Goal: Task Accomplishment & Management: Complete application form

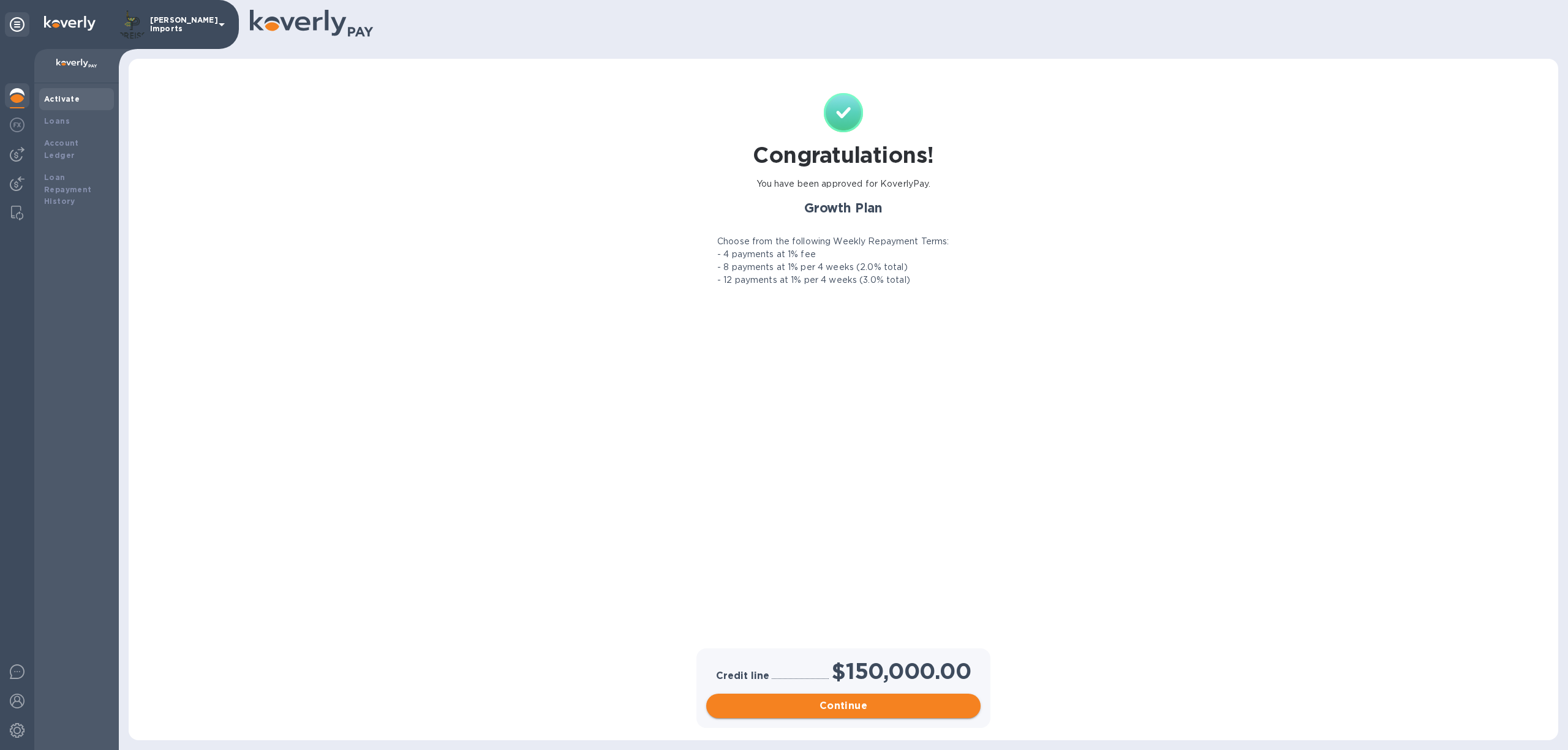
click at [800, 711] on span "Continue" at bounding box center [843, 706] width 255 height 15
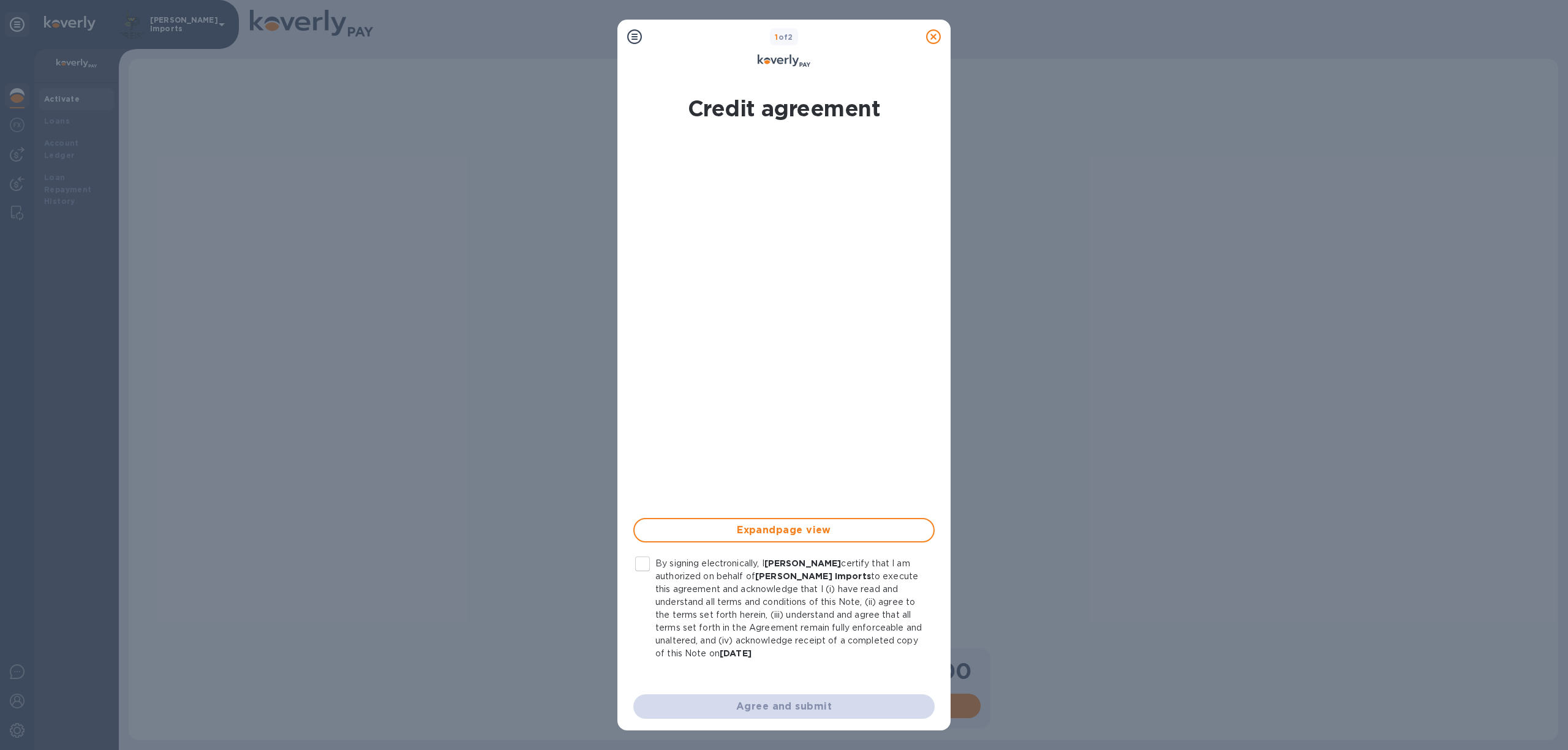
click at [636, 559] on input "By signing electronically, I [PERSON_NAME] certify that I am authorized on beha…" at bounding box center [643, 564] width 26 height 26
click at [779, 711] on span "Agree and submit" at bounding box center [784, 707] width 282 height 15
checkbox input "false"
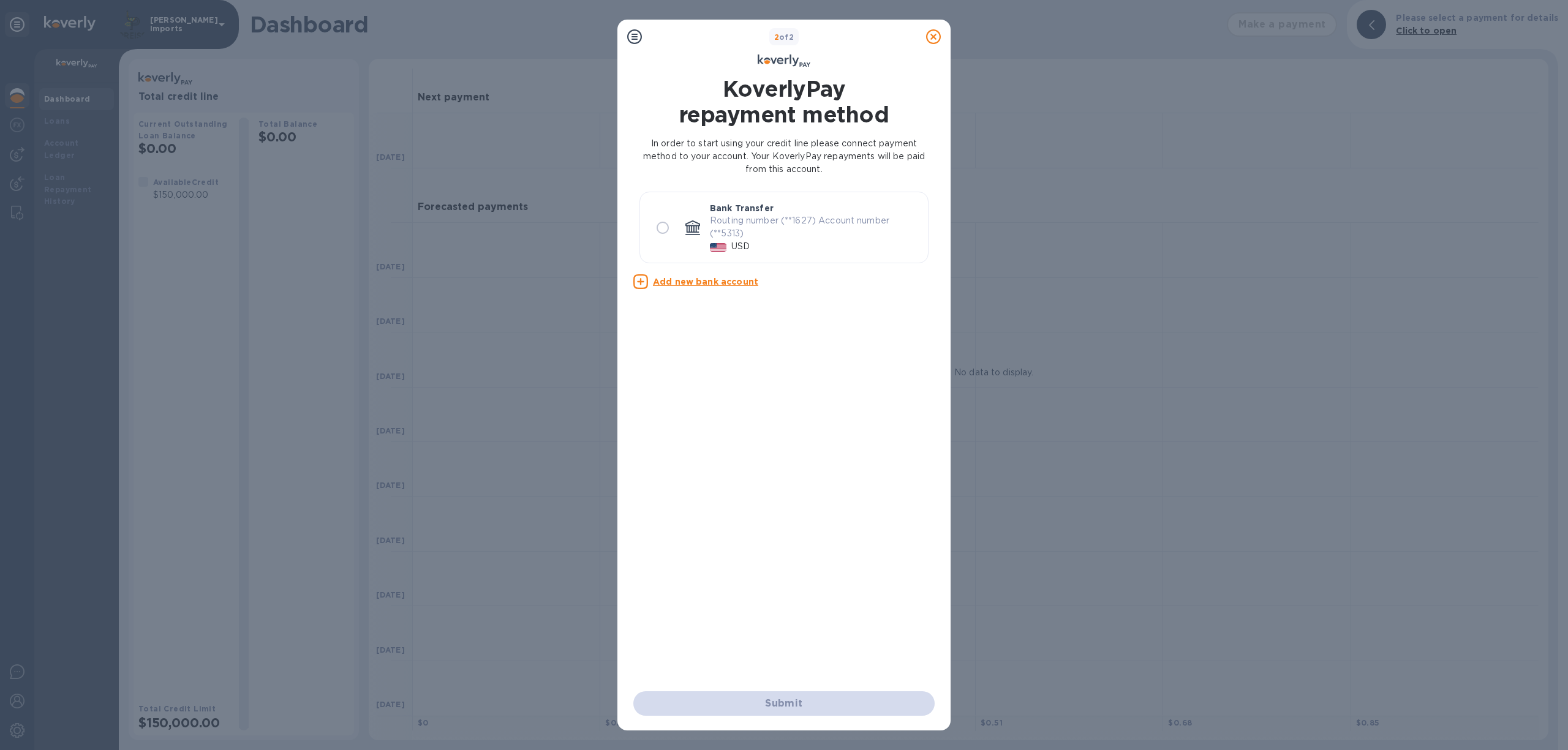
click at [662, 224] on input "radio" at bounding box center [663, 228] width 26 height 26
radio input "true"
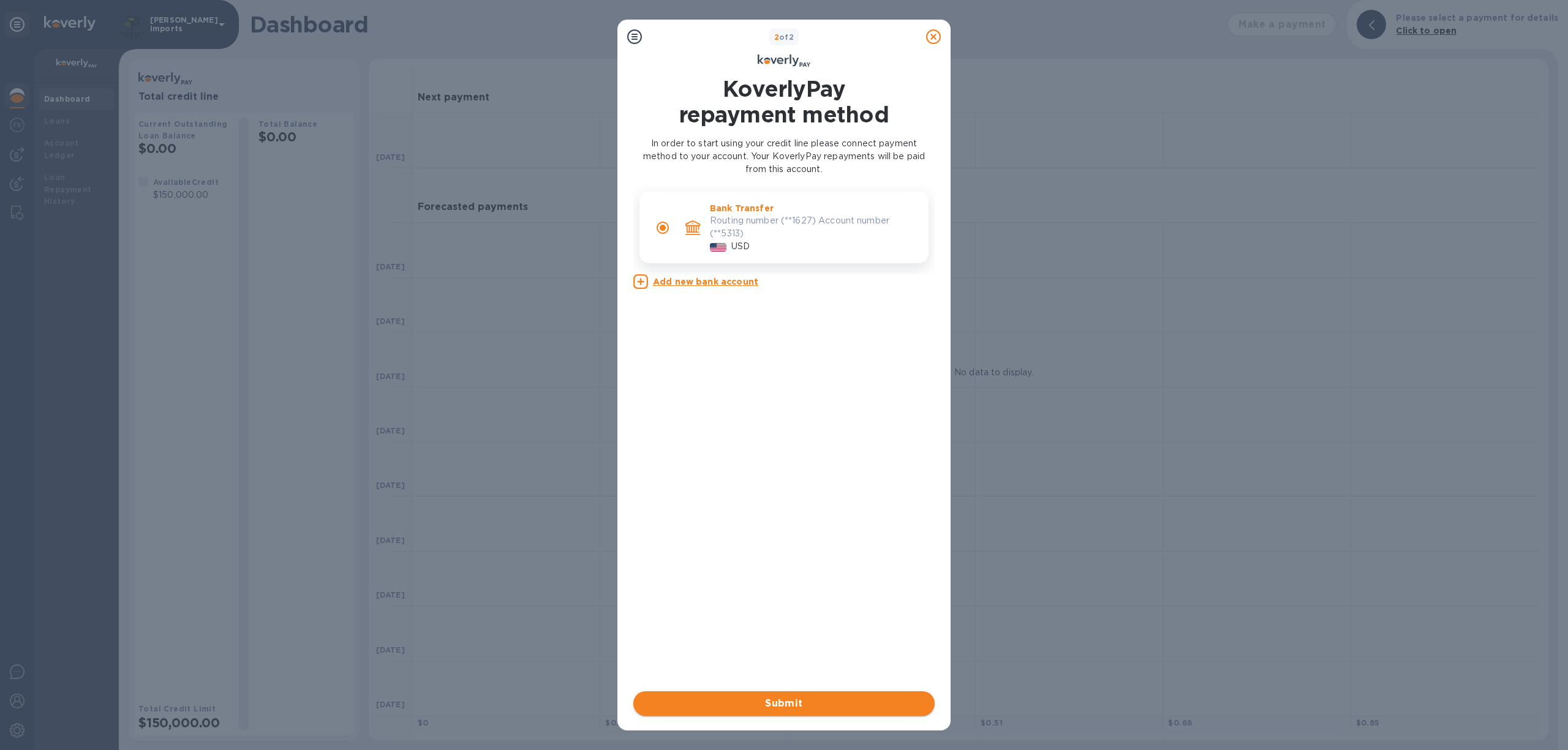
click at [814, 697] on span "Submit" at bounding box center [784, 704] width 282 height 15
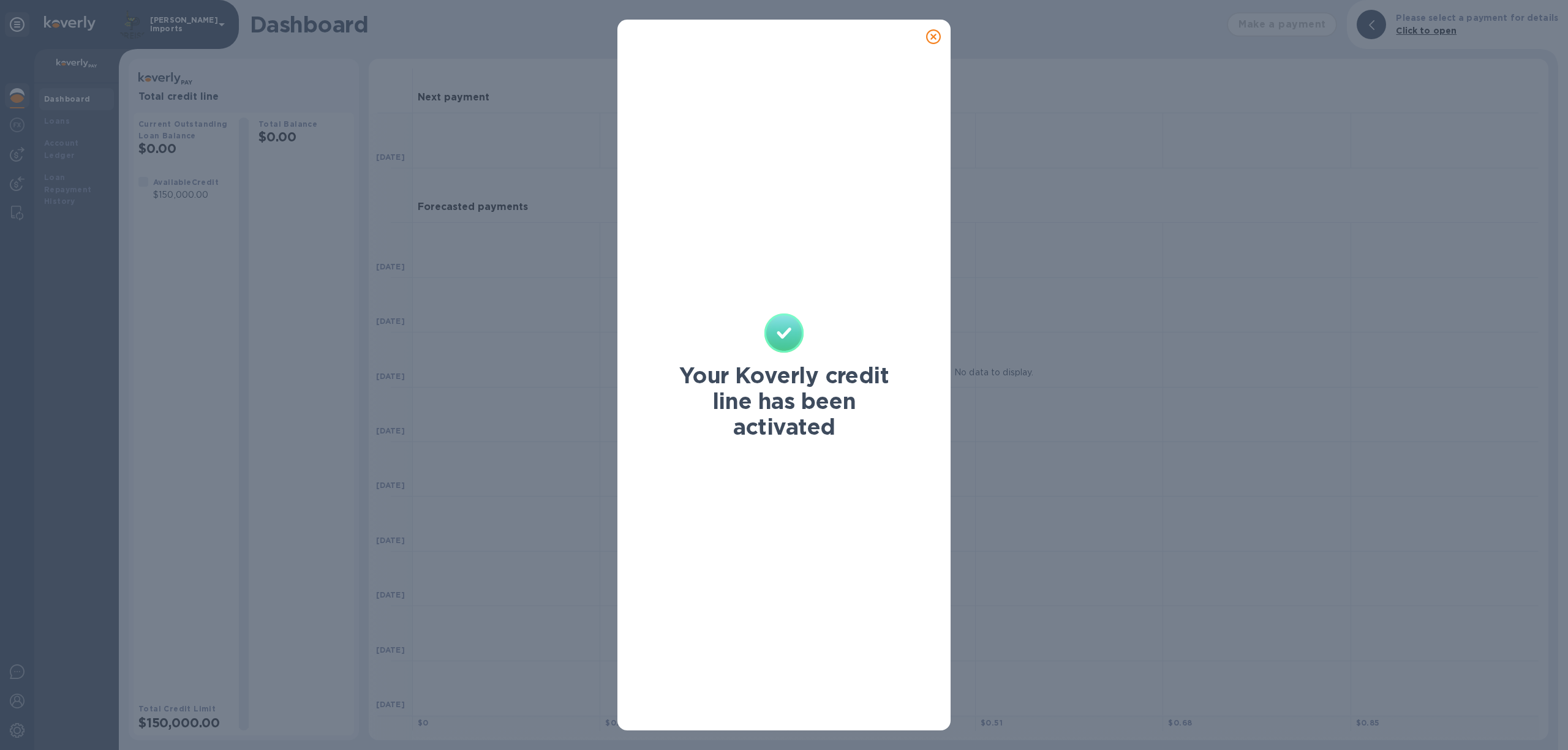
click at [59, 154] on div "Your Koverly credit line has been activated" at bounding box center [784, 375] width 1568 height 750
click at [18, 154] on div "Your Koverly credit line has been activated" at bounding box center [784, 375] width 1568 height 750
click at [935, 33] on icon at bounding box center [934, 37] width 15 height 15
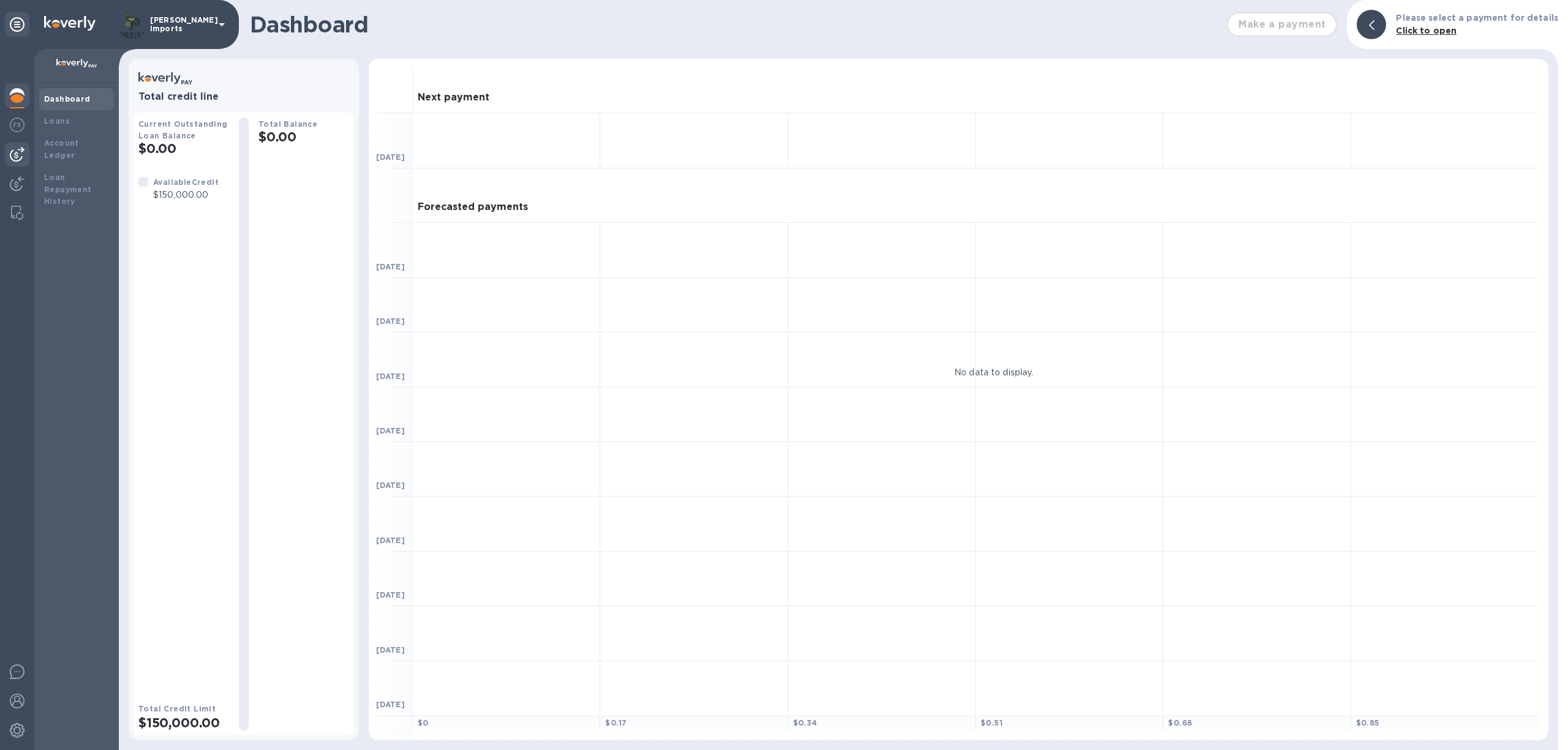
click at [21, 152] on img at bounding box center [18, 155] width 15 height 15
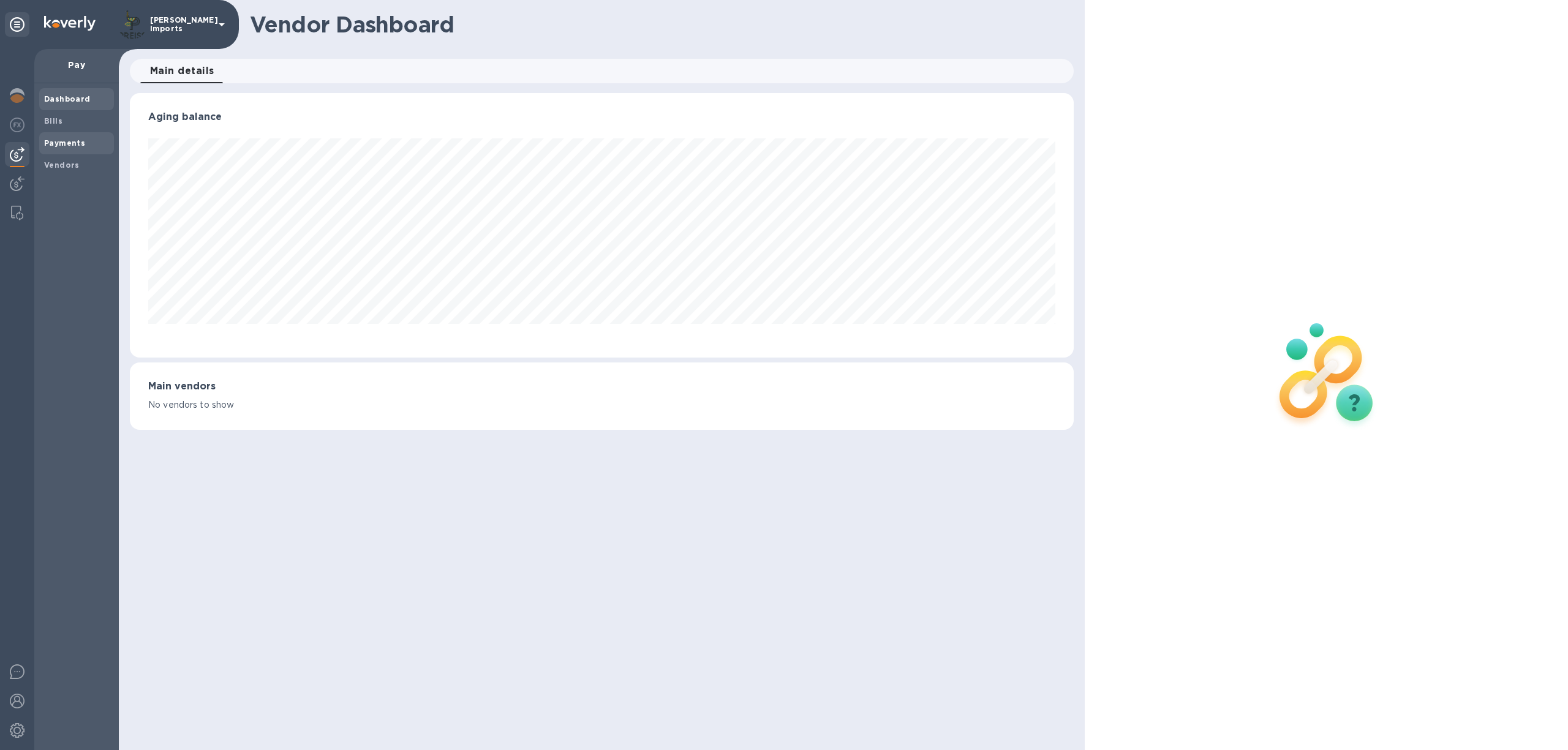
scroll to position [265, 944]
click at [58, 137] on span "Payments" at bounding box center [64, 143] width 41 height 12
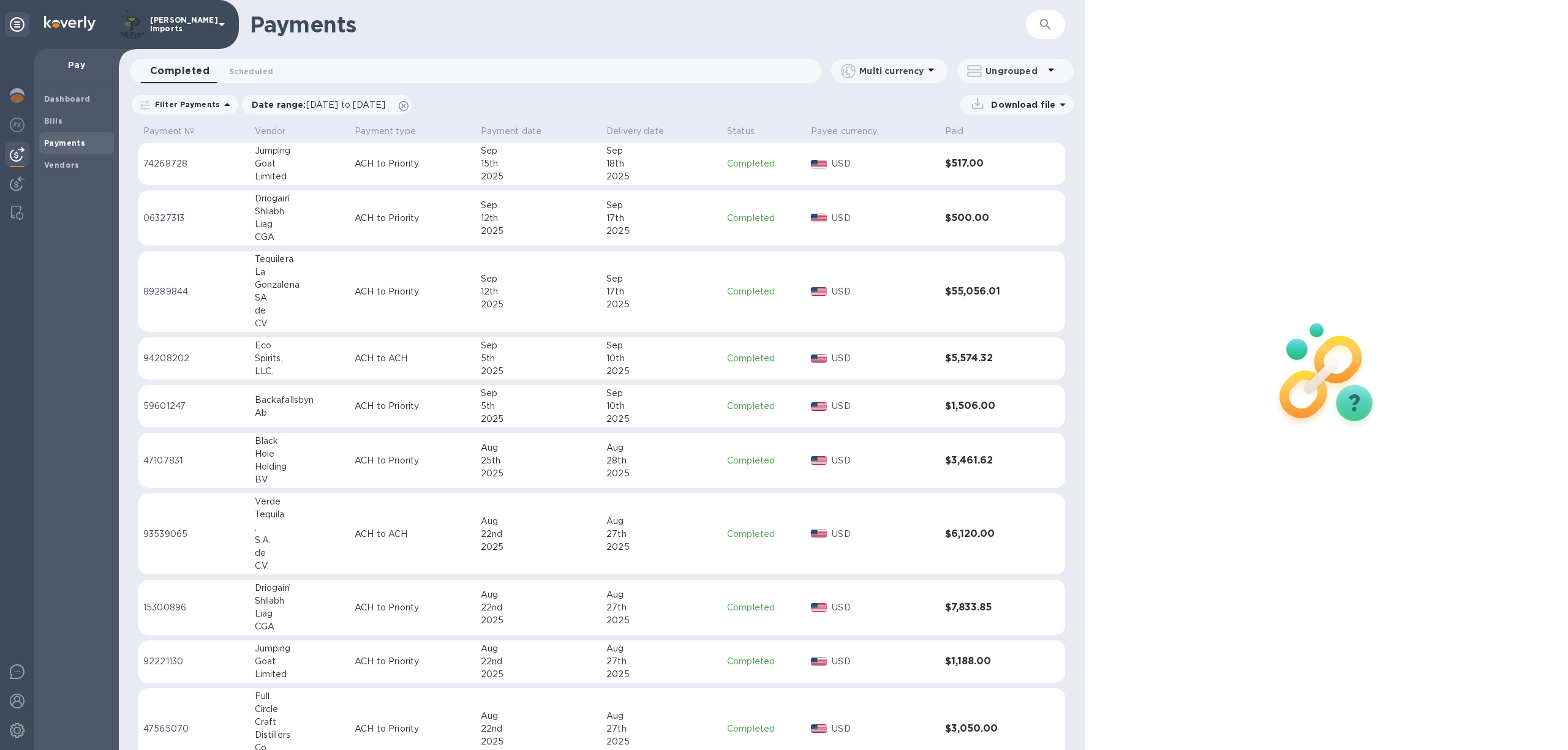
click at [333, 294] on div "SA" at bounding box center [299, 299] width 90 height 13
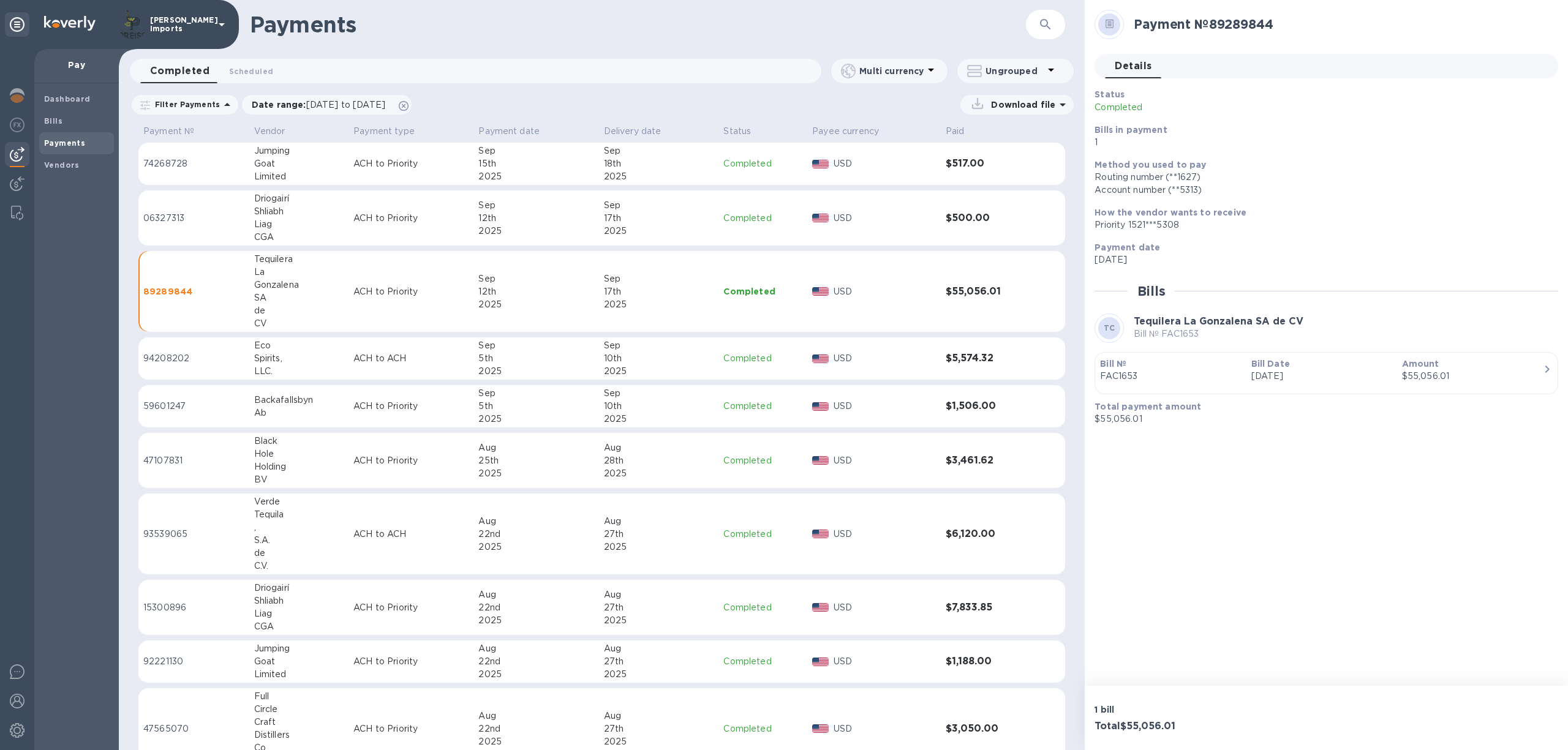
click at [1109, 108] on p "Completed" at bounding box center [1245, 107] width 302 height 13
click at [1125, 63] on span "Details 0" at bounding box center [1132, 66] width 36 height 17
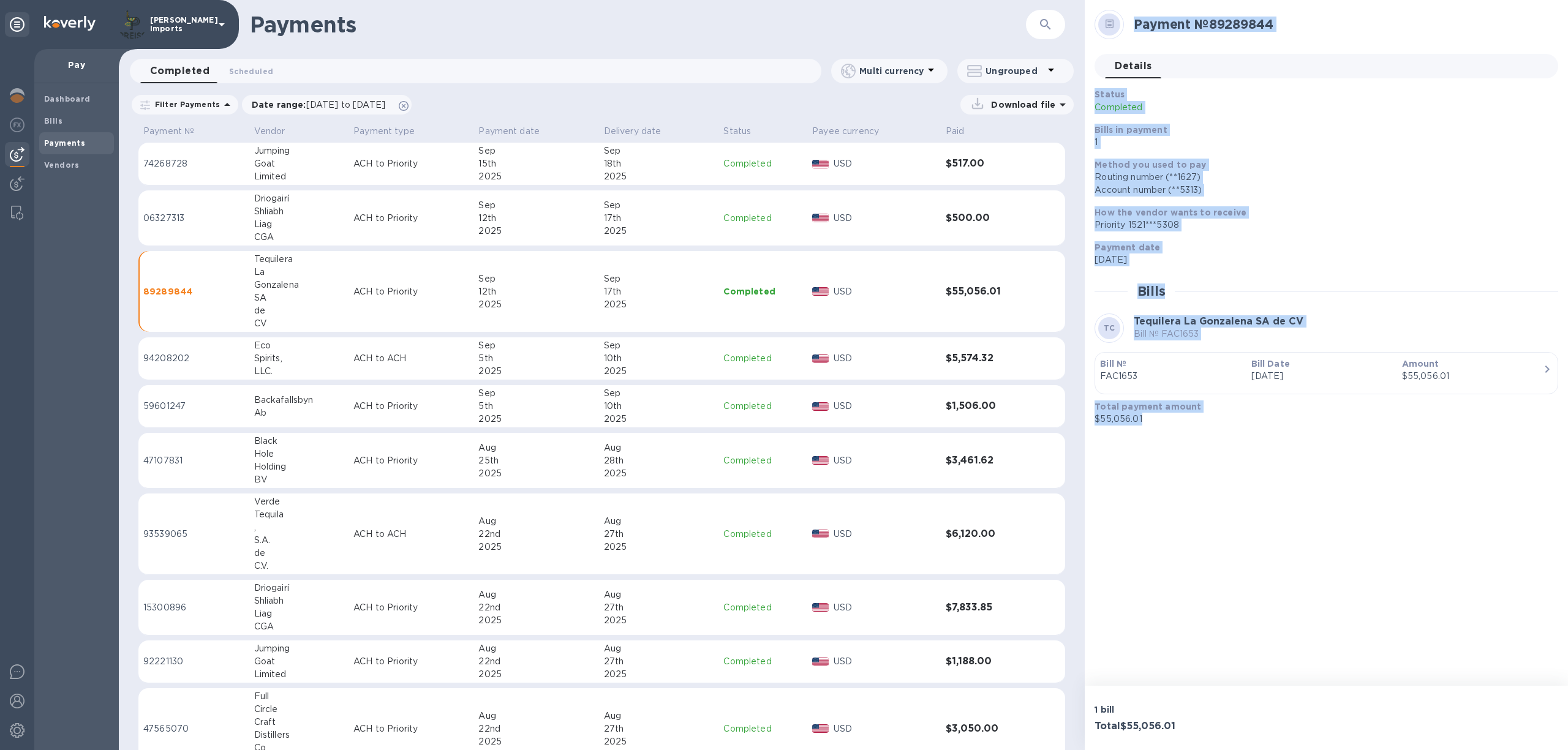
drag, startPoint x: 1131, startPoint y: 21, endPoint x: 1351, endPoint y: 447, distance: 479.5
click at [1351, 447] on div "Payment № 89289844 Details 0 Status Completed Bills in payment 1 Method you use…" at bounding box center [1326, 342] width 483 height 686
copy div "Payment № 89289844 Details 0 Status Completed Bills in payment 1 Method you use…"
